Goal: Information Seeking & Learning: Learn about a topic

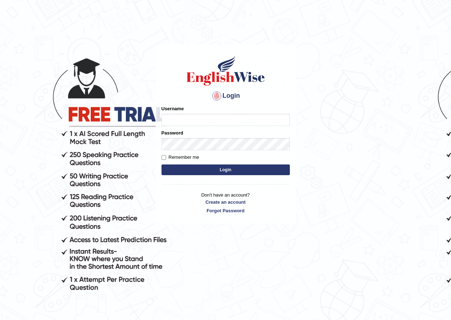
click at [187, 120] on input "Username" at bounding box center [226, 120] width 128 height 12
type input "Nahidshikder"
click at [166, 158] on input "Remember me" at bounding box center [164, 157] width 5 height 5
checkbox input "true"
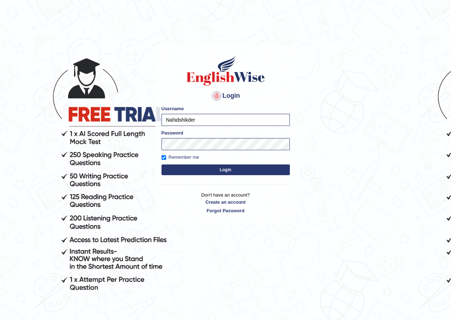
click at [182, 170] on button "Login" at bounding box center [226, 169] width 128 height 11
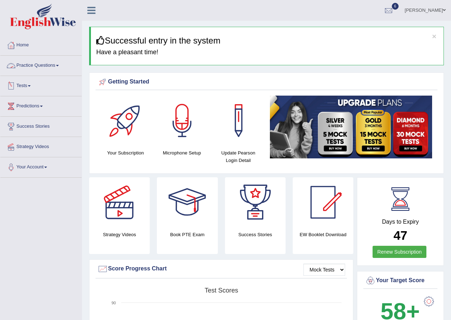
click at [59, 66] on span at bounding box center [57, 65] width 3 height 1
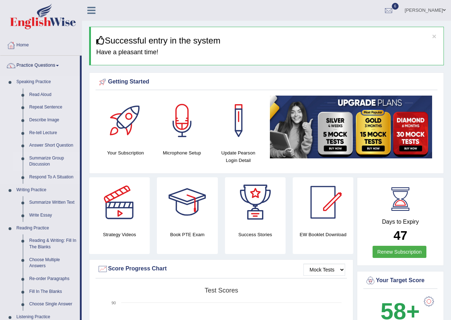
scroll to position [36, 0]
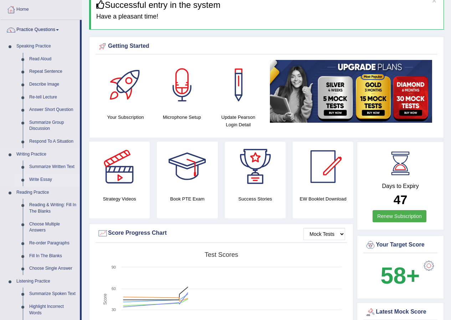
click at [44, 178] on link "Write Essay" at bounding box center [53, 179] width 54 height 13
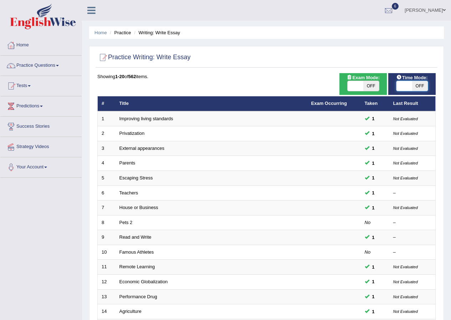
click at [404, 86] on span at bounding box center [405, 86] width 16 height 10
checkbox input "true"
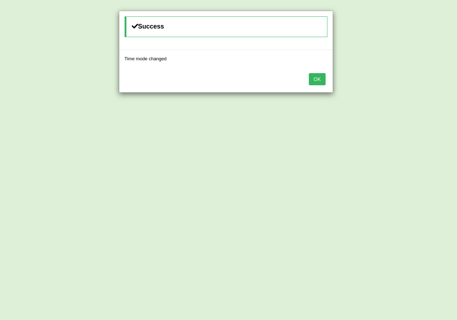
click at [323, 78] on button "OK" at bounding box center [317, 79] width 16 height 12
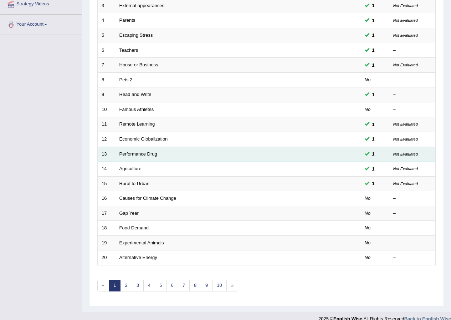
scroll to position [152, 0]
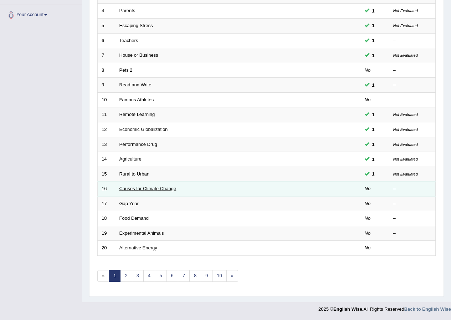
click at [161, 188] on link "Causes for Climate Change" at bounding box center [148, 188] width 57 height 5
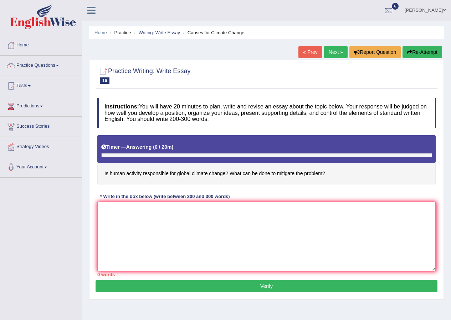
drag, startPoint x: 121, startPoint y: 236, endPoint x: 121, endPoint y: 230, distance: 5.7
click at [121, 234] on textarea at bounding box center [266, 236] width 339 height 69
type textarea "t"
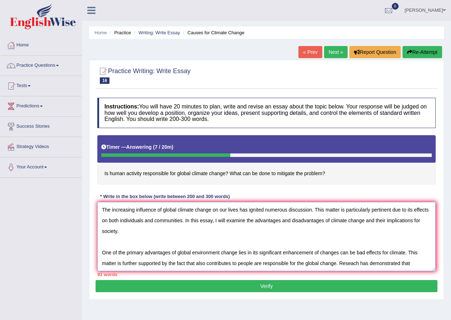
click at [353, 264] on textarea "The increasing influence of global climate change on our lives has ignited nume…" at bounding box center [266, 236] width 339 height 69
click at [416, 264] on textarea "The increasing influence of global climate change on our lives has ignited nume…" at bounding box center [266, 236] width 339 height 69
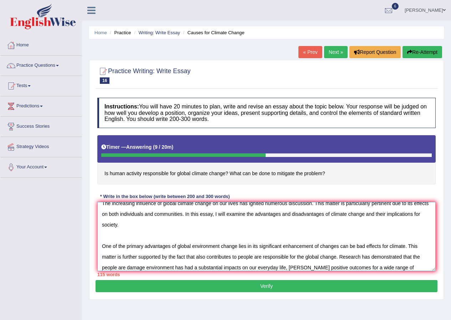
scroll to position [17, 0]
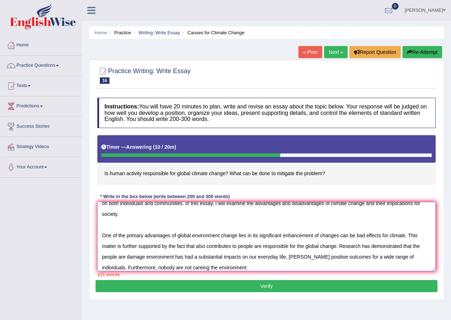
click at [157, 266] on textarea "The increasing influence of global climate change on our lives has ignited nume…" at bounding box center [266, 236] width 339 height 69
click at [171, 268] on textarea "The increasing influence of global climate change on our lives has ignited nume…" at bounding box center [266, 236] width 339 height 69
click at [178, 268] on textarea "The increasing influence of global climate change on our lives has ignited nume…" at bounding box center [266, 236] width 339 height 69
click at [214, 268] on textarea "The increasing influence of global climate change on our lives has ignited nume…" at bounding box center [266, 236] width 339 height 69
drag, startPoint x: 175, startPoint y: 268, endPoint x: 180, endPoint y: 268, distance: 5.0
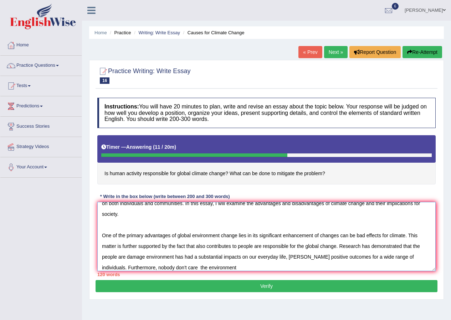
click at [177, 268] on textarea "The increasing influence of global climate change on our lives has ignited nume…" at bounding box center [266, 236] width 339 height 69
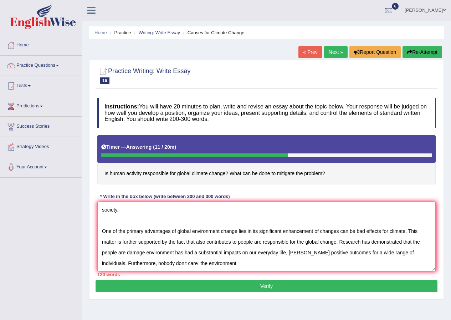
click at [176, 262] on textarea "The increasing influence of global climate change on our lives has ignited nume…" at bounding box center [266, 236] width 339 height 69
click at [175, 262] on textarea "The increasing influence of global climate change on our lives has ignited nume…" at bounding box center [266, 236] width 339 height 69
click at [182, 263] on textarea "The increasing influence of global climate change on our lives has ignited nume…" at bounding box center [266, 236] width 339 height 69
drag, startPoint x: 174, startPoint y: 264, endPoint x: 178, endPoint y: 264, distance: 4.3
click at [174, 264] on textarea "The increasing influence of global climate change on our lives has ignited nume…" at bounding box center [266, 236] width 339 height 69
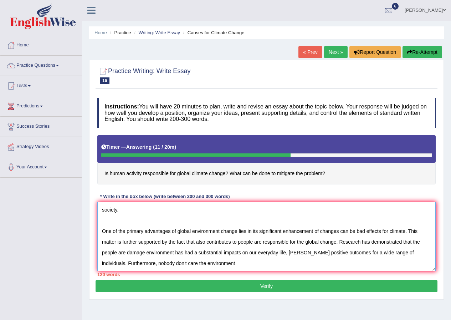
click at [213, 266] on textarea "The increasing influence of global climate change on our lives has ignited nume…" at bounding box center [266, 236] width 339 height 69
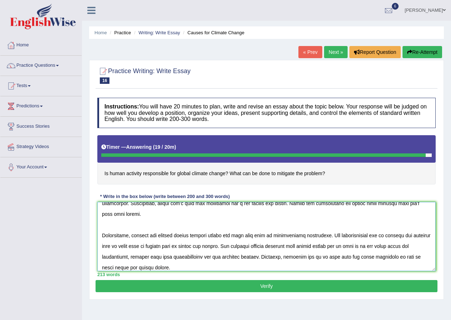
scroll to position [92, 0]
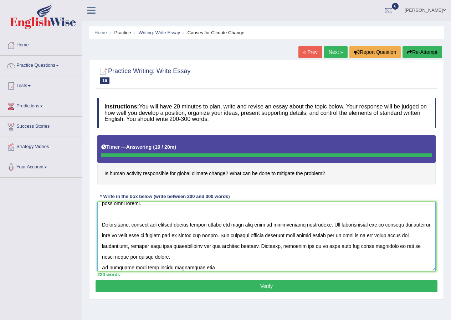
type textarea "The increasing influence of global climate change on our lives has ignited nume…"
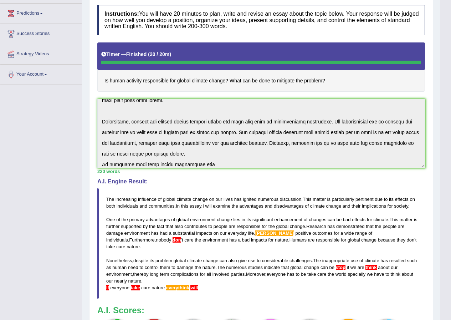
scroll to position [0, 0]
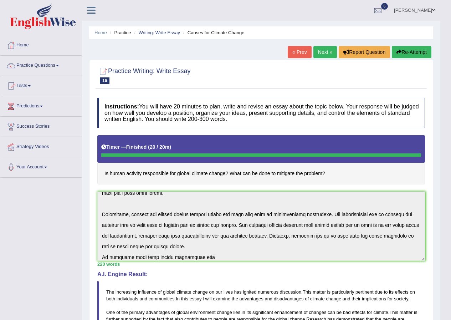
click at [60, 65] on link "Practice Questions" at bounding box center [40, 65] width 81 height 18
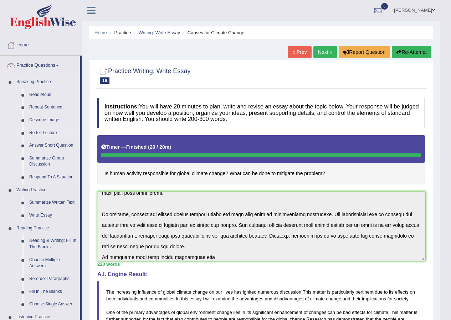
scroll to position [71, 0]
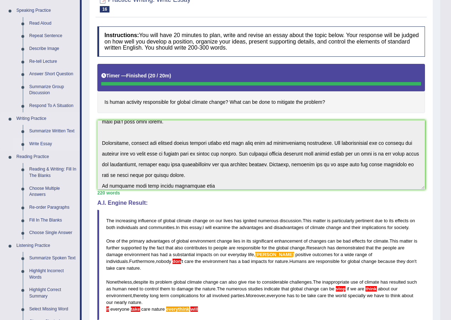
click at [37, 143] on link "Write Essay" at bounding box center [53, 144] width 54 height 13
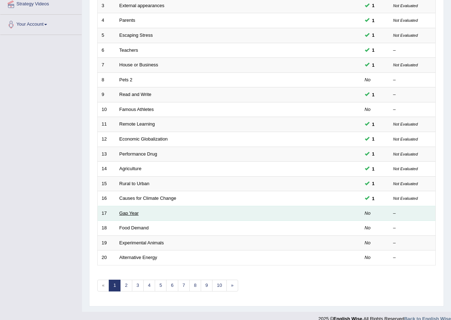
click at [130, 213] on link "Gap Year" at bounding box center [129, 213] width 19 height 5
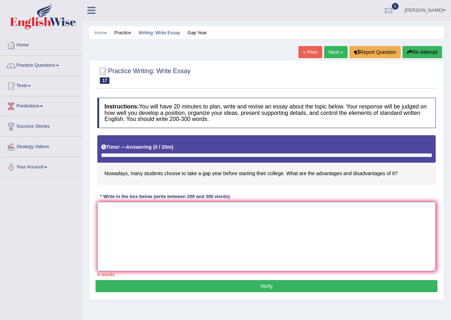
click at [130, 214] on textarea at bounding box center [266, 236] width 339 height 69
type textarea "The passage outlines"
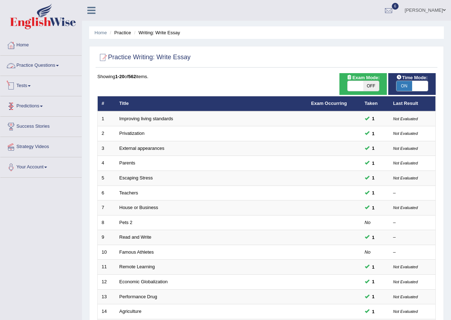
click at [59, 65] on link "Practice Questions" at bounding box center [40, 65] width 81 height 18
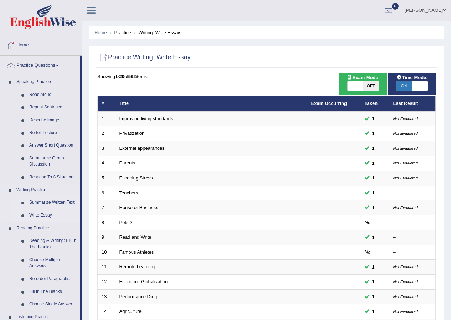
click at [45, 199] on link "Summarize Written Text" at bounding box center [53, 202] width 54 height 13
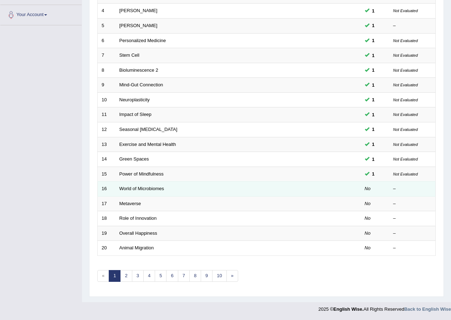
click at [142, 183] on td "World of Microbiomes" at bounding box center [212, 189] width 192 height 15
click at [145, 189] on link "World of Microbiomes" at bounding box center [142, 188] width 45 height 5
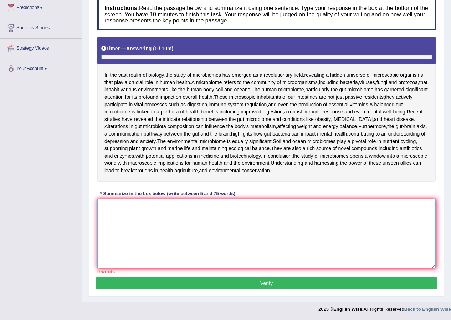
click at [138, 225] on textarea at bounding box center [266, 233] width 339 height 69
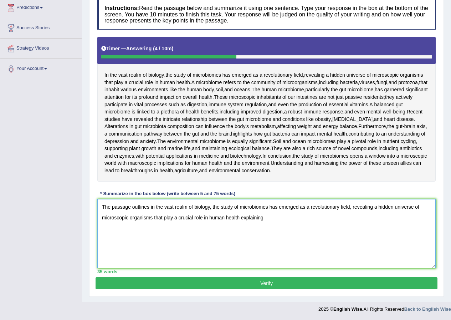
click at [240, 220] on textarea "The passage outlines in the vast realm of biology, the study of microbiomes has…" at bounding box center [266, 233] width 339 height 69
click at [278, 222] on textarea "The passage outlines in the vast realm of biology, the study of microbiomes has…" at bounding box center [266, 233] width 339 height 69
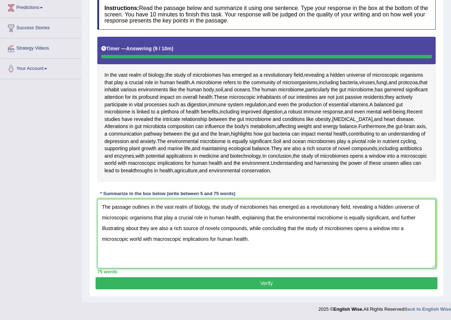
type textarea "The passage outlines in the vast realm of biology, the study of microbiomes has…"
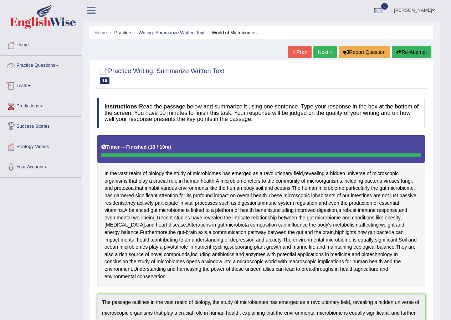
click at [58, 62] on link "Practice Questions" at bounding box center [40, 65] width 81 height 18
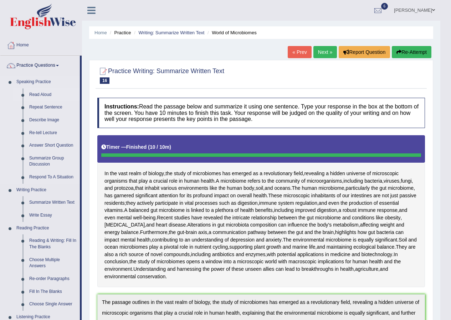
click at [45, 93] on link "Read Aloud" at bounding box center [53, 94] width 54 height 13
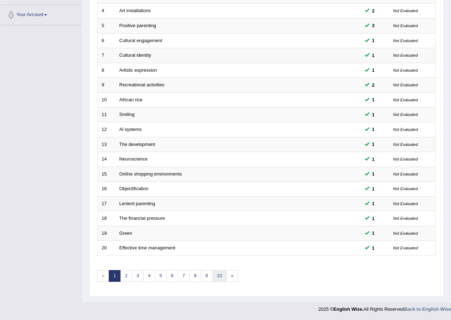
click at [221, 275] on link "10" at bounding box center [219, 276] width 14 height 12
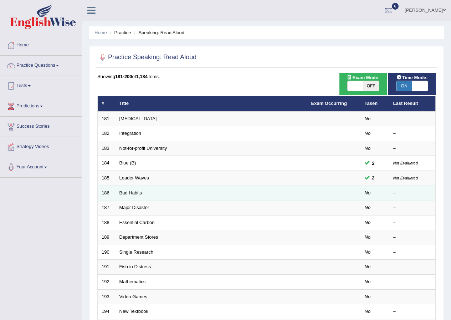
click at [135, 191] on link "Bad Habits" at bounding box center [131, 192] width 23 height 5
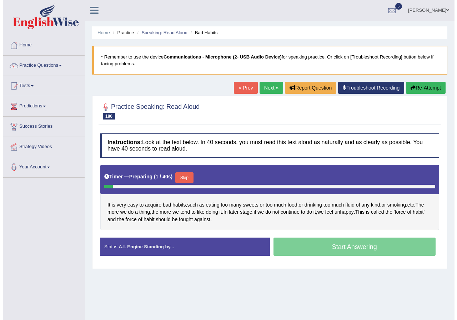
scroll to position [55, 0]
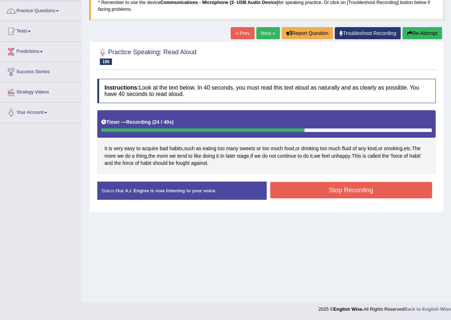
click at [302, 193] on button "Stop Recording" at bounding box center [351, 190] width 162 height 16
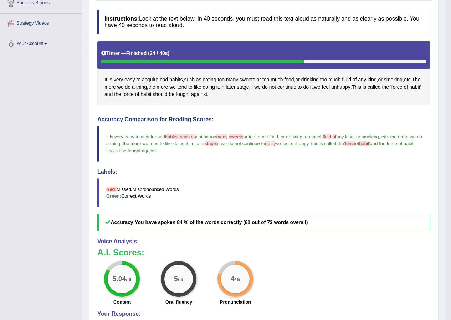
scroll to position [0, 0]
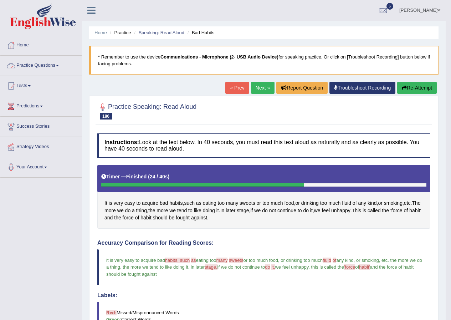
click at [58, 65] on link "Practice Questions" at bounding box center [40, 65] width 81 height 18
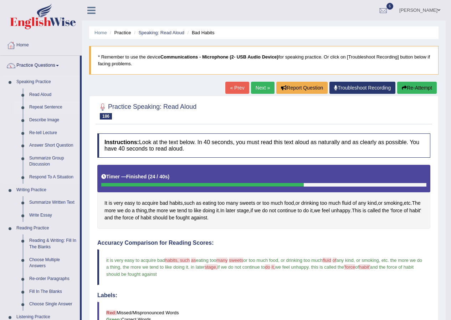
click at [33, 103] on link "Repeat Sentence" at bounding box center [53, 107] width 54 height 13
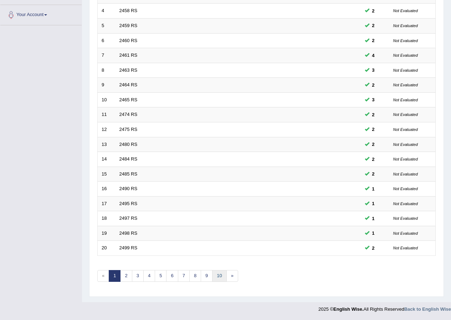
click at [220, 273] on link "10" at bounding box center [219, 276] width 14 height 12
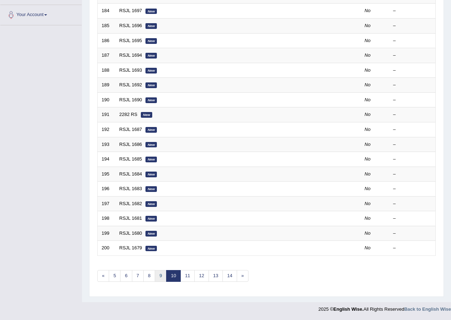
click at [162, 276] on link "9" at bounding box center [161, 276] width 12 height 12
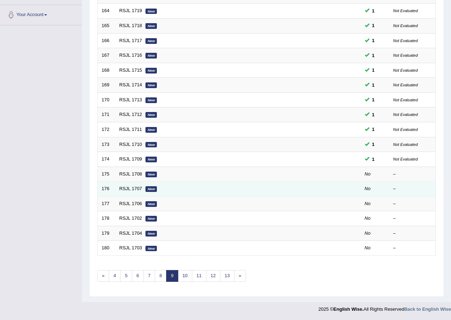
scroll to position [152, 0]
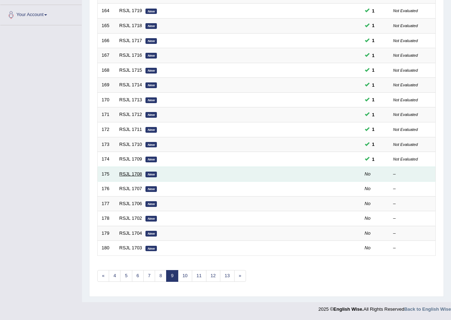
click at [133, 172] on link "RSJL 1708" at bounding box center [131, 173] width 23 height 5
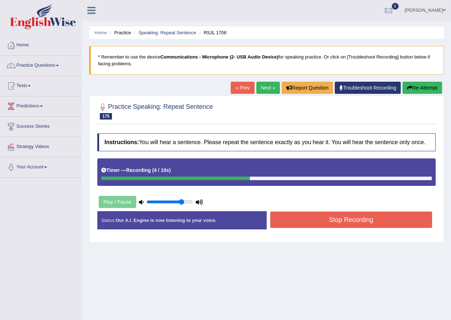
click at [300, 224] on button "Stop Recording" at bounding box center [351, 220] width 162 height 16
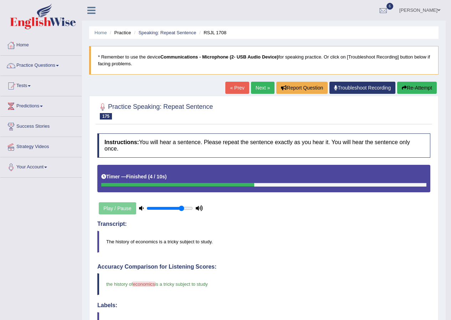
click at [261, 91] on link "Next »" at bounding box center [263, 88] width 24 height 12
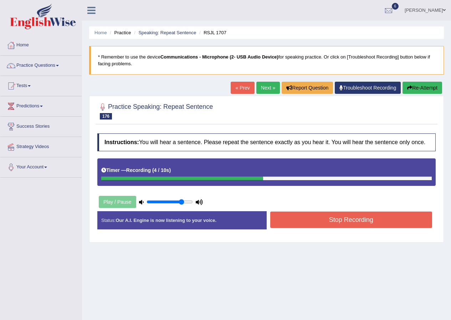
click at [293, 221] on button "Stop Recording" at bounding box center [351, 220] width 162 height 16
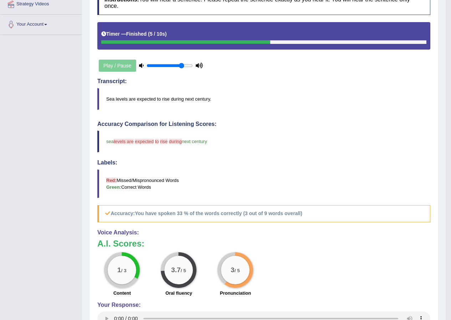
scroll to position [36, 0]
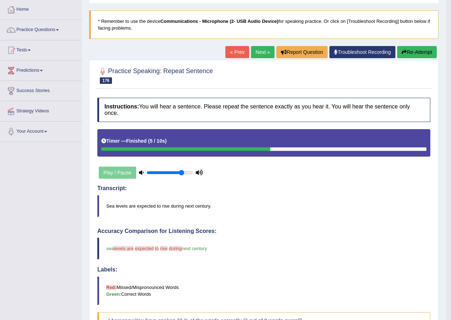
click at [255, 50] on link "Next »" at bounding box center [263, 52] width 24 height 12
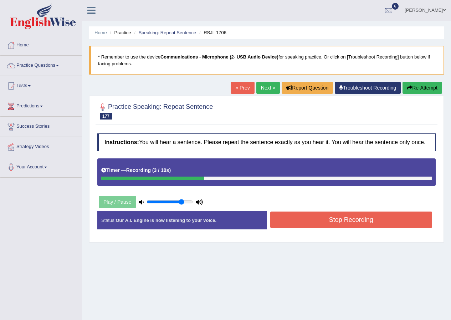
click at [318, 220] on button "Stop Recording" at bounding box center [351, 220] width 162 height 16
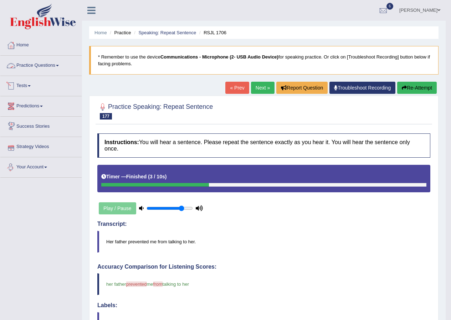
click at [57, 66] on link "Practice Questions" at bounding box center [40, 65] width 81 height 18
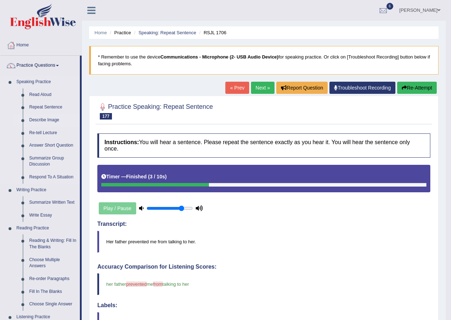
click at [32, 121] on link "Describe Image" at bounding box center [53, 120] width 54 height 13
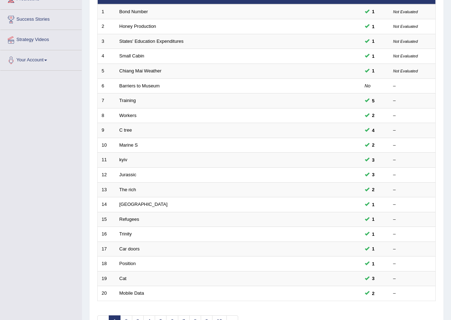
scroll to position [152, 0]
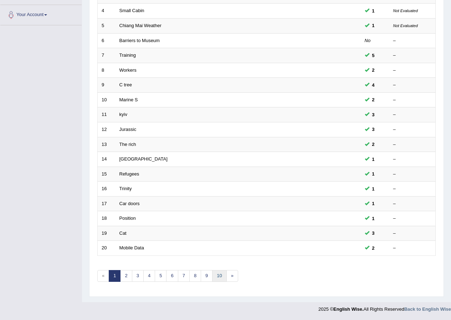
click at [218, 275] on link "10" at bounding box center [219, 276] width 14 height 12
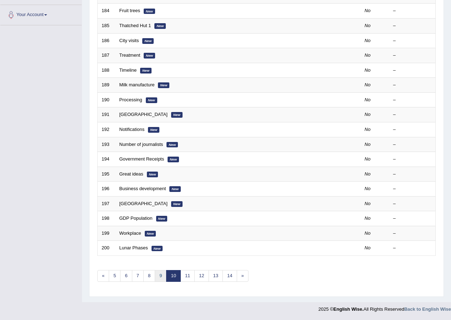
click at [163, 278] on link "9" at bounding box center [161, 276] width 12 height 12
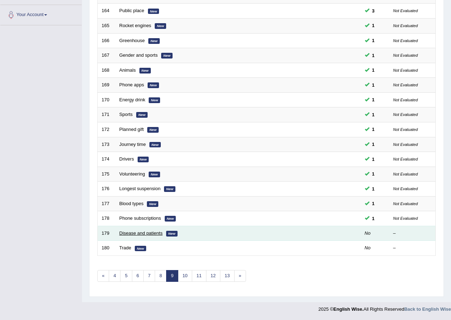
click at [132, 230] on link "Disease and patients" at bounding box center [141, 232] width 43 height 5
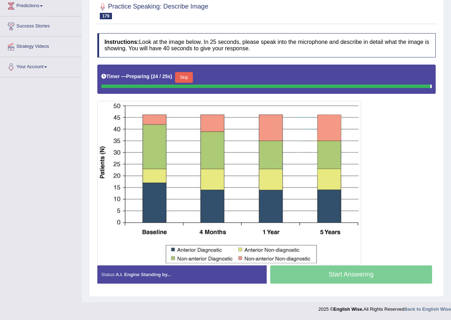
scroll to position [98, 0]
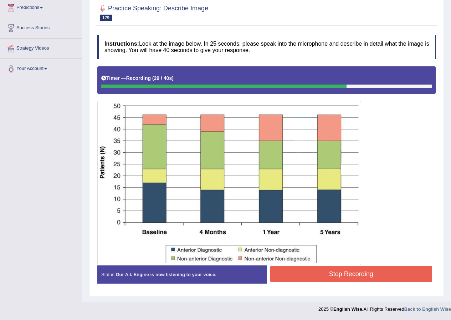
click at [289, 276] on button "Stop Recording" at bounding box center [351, 274] width 162 height 16
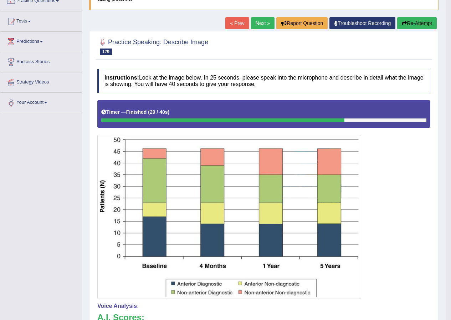
scroll to position [0, 0]
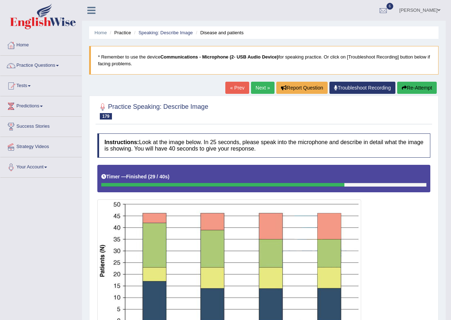
click at [258, 90] on link "Next »" at bounding box center [263, 88] width 24 height 12
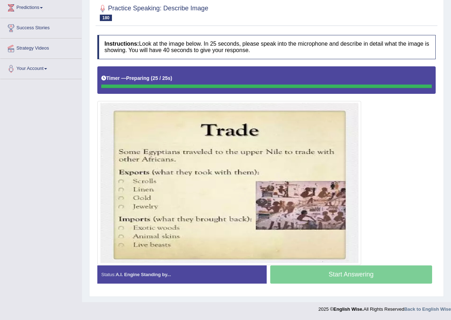
scroll to position [98, 0]
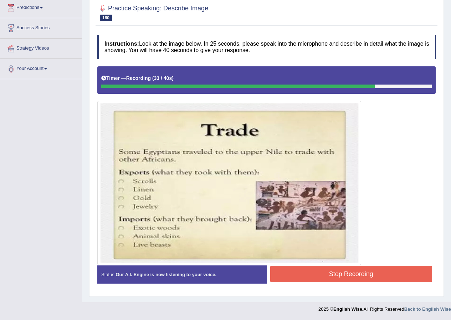
click at [296, 268] on button "Stop Recording" at bounding box center [351, 274] width 162 height 16
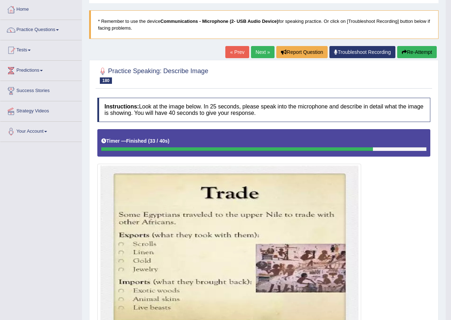
scroll to position [0, 0]
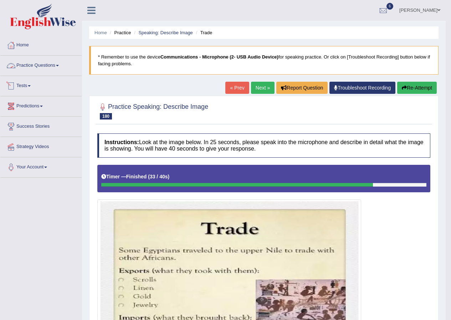
click at [58, 62] on link "Practice Questions" at bounding box center [40, 65] width 81 height 18
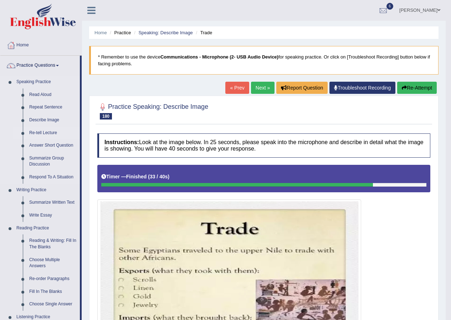
click at [44, 132] on link "Re-tell Lecture" at bounding box center [53, 133] width 54 height 13
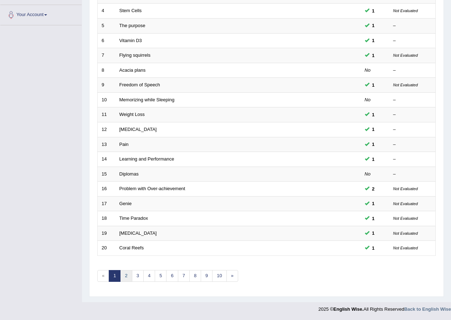
click at [127, 277] on link "2" at bounding box center [126, 276] width 12 height 12
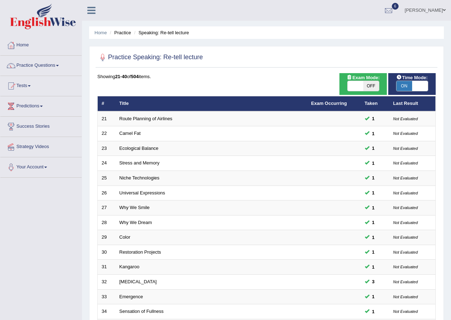
click at [403, 85] on span "ON" at bounding box center [405, 86] width 16 height 10
checkbox input "false"
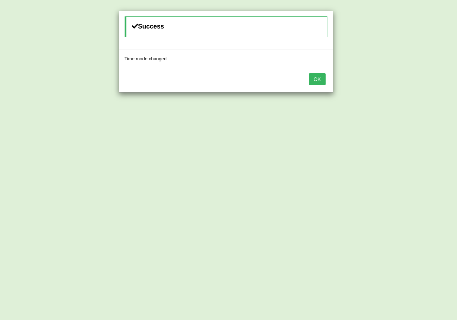
click at [312, 73] on button "OK" at bounding box center [317, 79] width 16 height 12
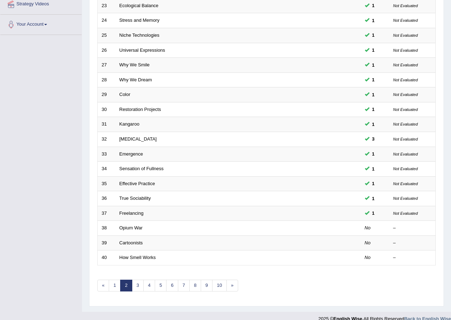
scroll to position [152, 0]
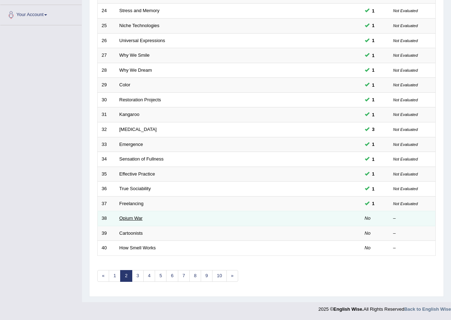
click at [141, 218] on link "Opium War" at bounding box center [131, 217] width 23 height 5
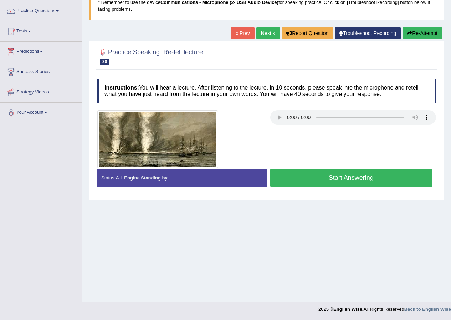
scroll to position [55, 0]
click at [304, 176] on button "Start Answering" at bounding box center [351, 178] width 162 height 18
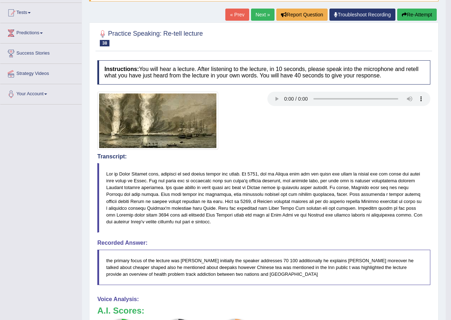
scroll to position [0, 0]
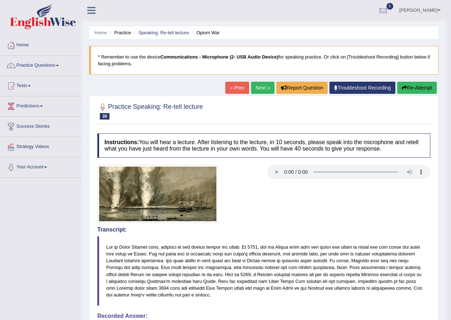
click at [258, 87] on link "Next »" at bounding box center [263, 88] width 24 height 12
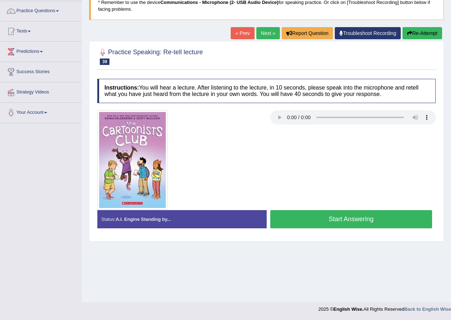
click at [305, 220] on button "Start Answering" at bounding box center [351, 219] width 162 height 18
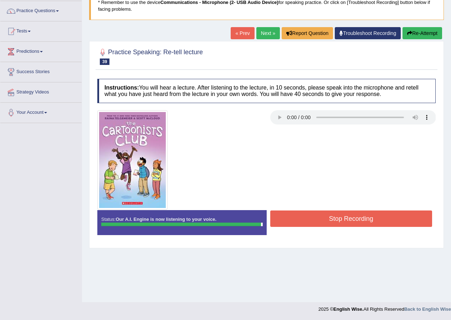
click at [306, 212] on button "Stop Recording" at bounding box center [351, 219] width 162 height 16
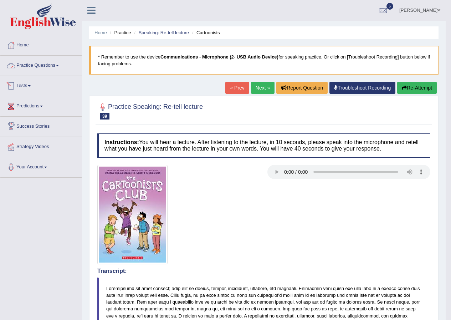
click at [59, 65] on span at bounding box center [57, 65] width 3 height 1
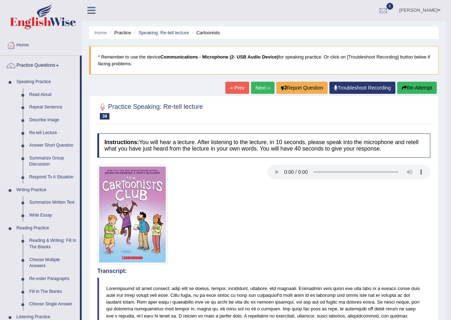
click at [46, 158] on link "Summarize Group Discussion" at bounding box center [53, 161] width 54 height 19
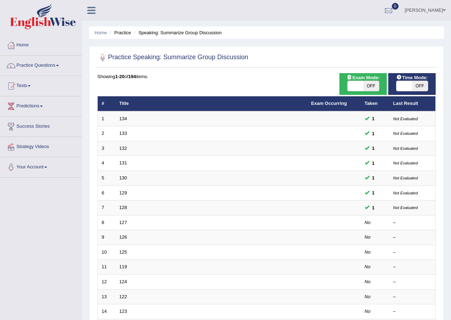
click at [399, 81] on span at bounding box center [405, 86] width 16 height 10
checkbox input "true"
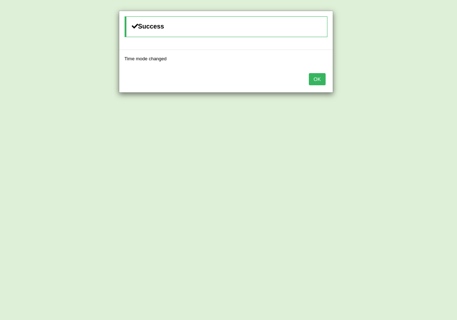
click at [318, 80] on button "OK" at bounding box center [317, 79] width 16 height 12
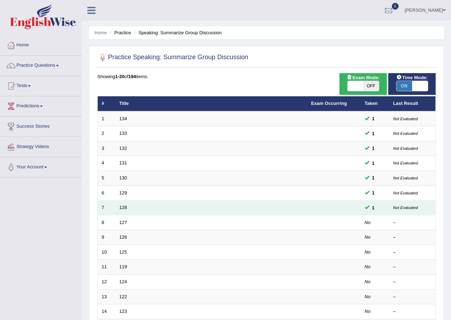
scroll to position [36, 0]
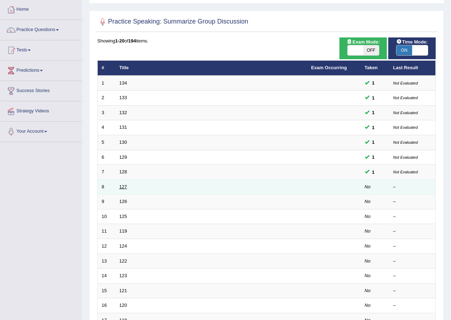
click at [122, 184] on link "127" at bounding box center [124, 186] width 8 height 5
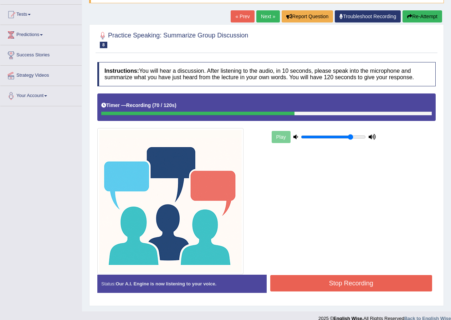
click at [310, 280] on button "Stop Recording" at bounding box center [351, 283] width 162 height 16
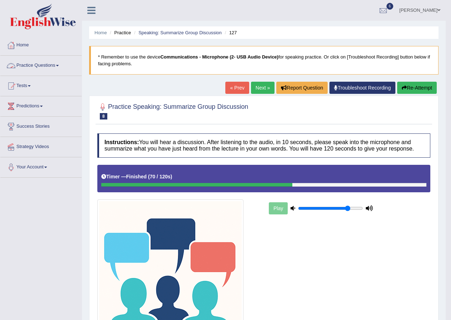
click at [58, 65] on link "Practice Questions" at bounding box center [40, 65] width 81 height 18
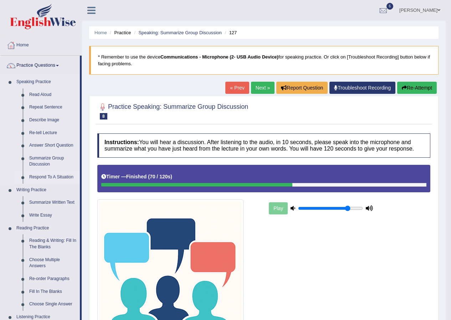
click at [55, 174] on link "Respond To A Situation" at bounding box center [53, 177] width 54 height 13
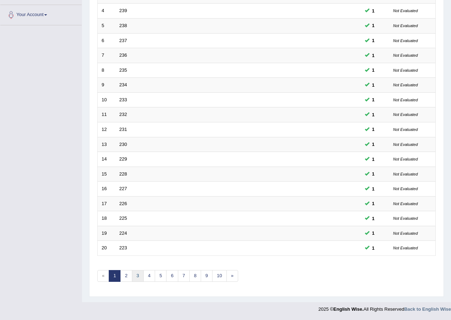
click at [141, 276] on link "3" at bounding box center [138, 276] width 12 height 12
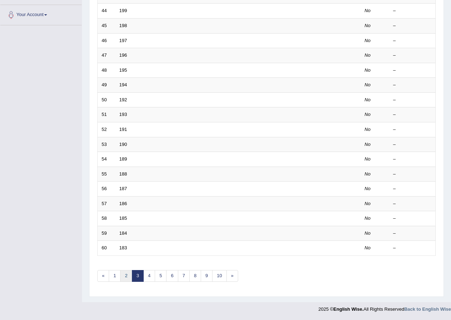
click at [127, 280] on link "2" at bounding box center [126, 276] width 12 height 12
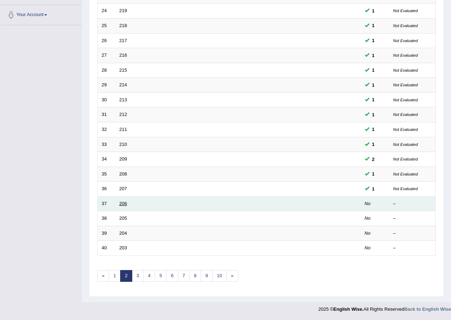
click at [120, 204] on link "206" at bounding box center [124, 203] width 8 height 5
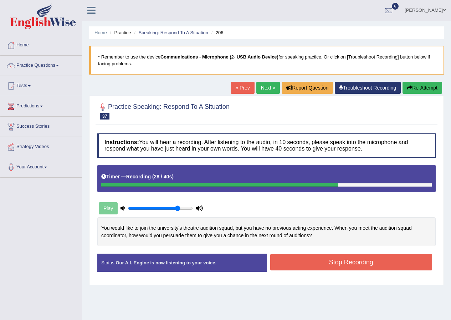
click at [294, 262] on button "Stop Recording" at bounding box center [351, 262] width 162 height 16
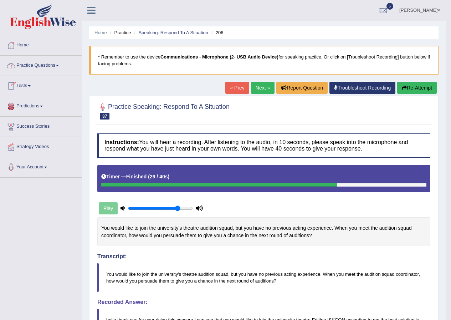
click at [60, 66] on link "Practice Questions" at bounding box center [40, 65] width 81 height 18
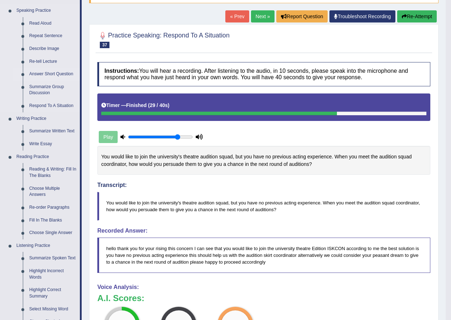
scroll to position [107, 0]
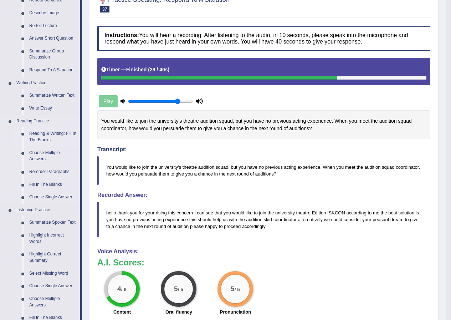
click at [42, 133] on link "Reading & Writing: Fill In The Blanks" at bounding box center [53, 136] width 54 height 19
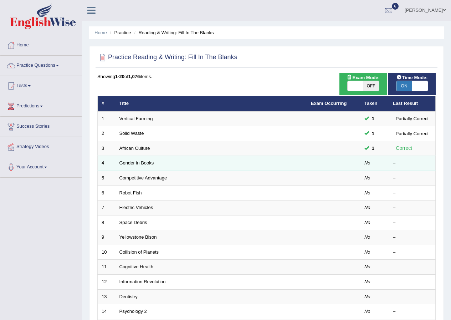
click at [145, 161] on link "Gender in Books" at bounding box center [137, 162] width 35 height 5
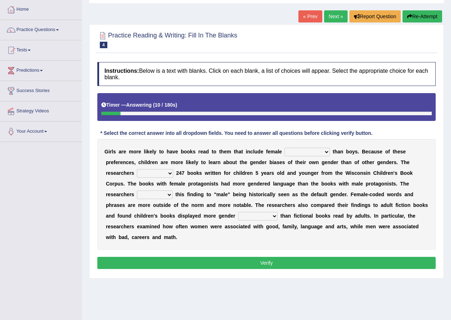
click at [328, 152] on select "protagonists cosmogonists agonists expressionists" at bounding box center [307, 152] width 45 height 9
click at [285, 148] on select "protagonists cosmogonists agonists expressionists" at bounding box center [307, 152] width 45 height 9
click at [329, 152] on select "protagonists cosmogonists agonists expressionists" at bounding box center [307, 152] width 45 height 9
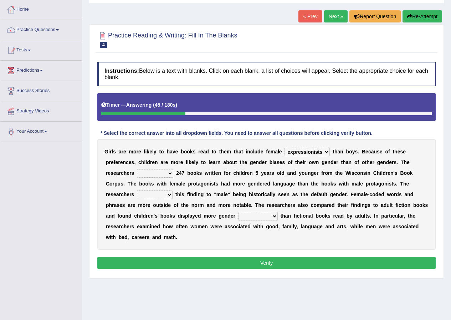
select select "cosmogonists"
click at [285, 148] on select "protagonists cosmogonists agonists expressionists" at bounding box center [307, 152] width 45 height 9
click at [326, 152] on select "protagonists cosmogonists agonists expressionists" at bounding box center [307, 152] width 45 height 9
click at [172, 174] on select "hydrolyzed paralyzed catalyzed analyzed" at bounding box center [155, 173] width 36 height 9
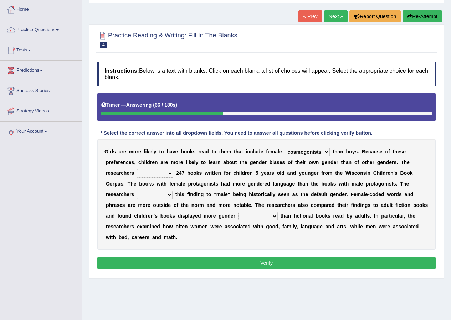
select select "catalyzed"
click at [137, 169] on select "hydrolyzed paralyzed catalyzed analyzed" at bounding box center [155, 173] width 36 height 9
click at [325, 153] on select "protagonists cosmogonists agonists expressionists" at bounding box center [307, 152] width 45 height 9
select select "protagonists"
click at [285, 148] on select "protagonists cosmogonists agonists expressionists" at bounding box center [307, 152] width 45 height 9
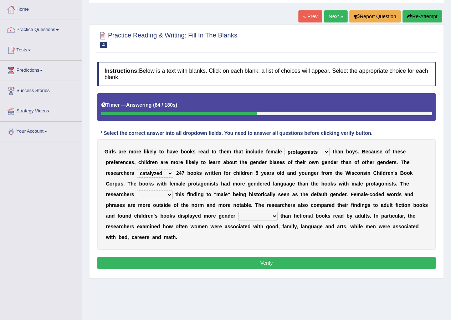
click at [171, 193] on select "contribute tribute distribute attribute" at bounding box center [155, 195] width 36 height 9
select select "contribute"
click at [137, 191] on select "contribute tribute distribute attribute" at bounding box center [155, 195] width 36 height 9
click at [272, 214] on select "stereotypes teletypes prototypes electrotypes" at bounding box center [258, 216] width 40 height 9
select select "electrotypes"
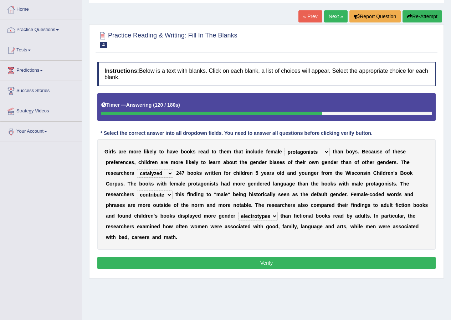
click at [238, 212] on select "stereotypes teletypes prototypes electrotypes" at bounding box center [258, 216] width 40 height 9
click at [259, 257] on button "Verify" at bounding box center [266, 263] width 339 height 12
